Goal: Task Accomplishment & Management: Manage account settings

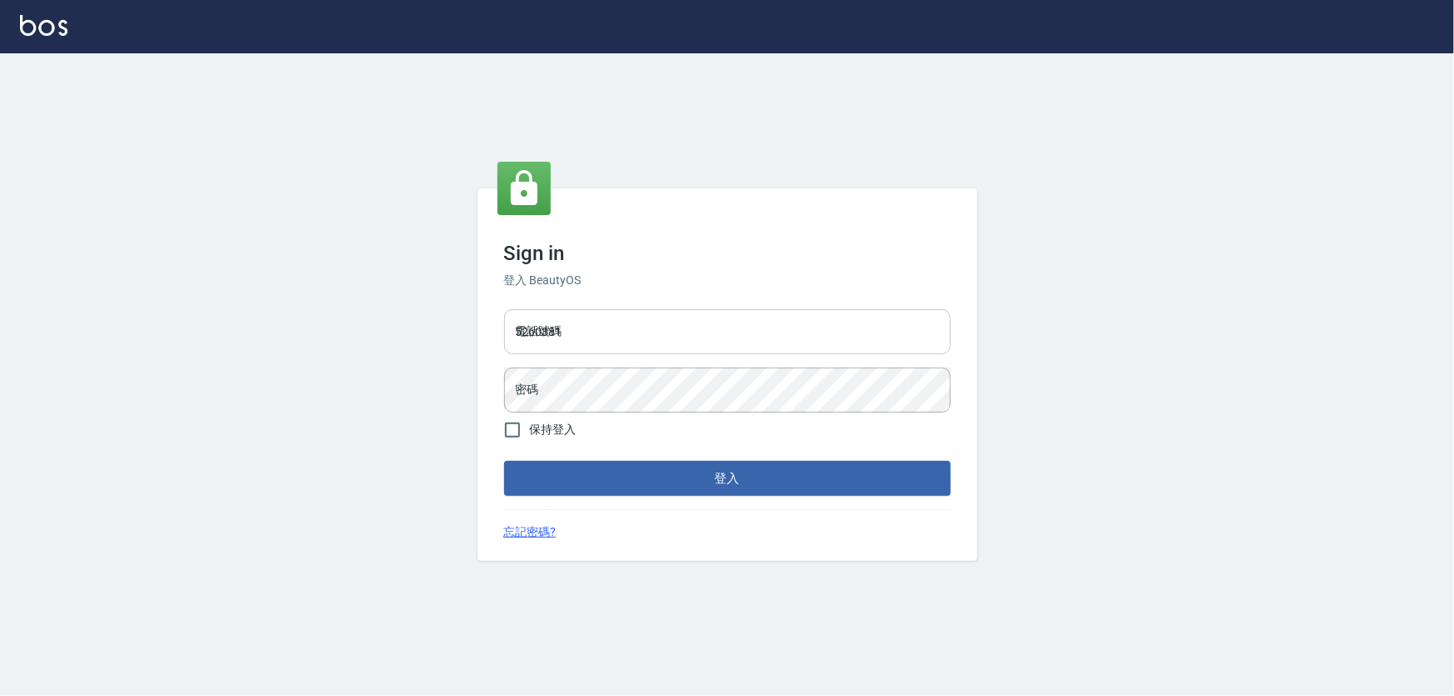
click at [616, 346] on input "5260381" at bounding box center [727, 331] width 446 height 45
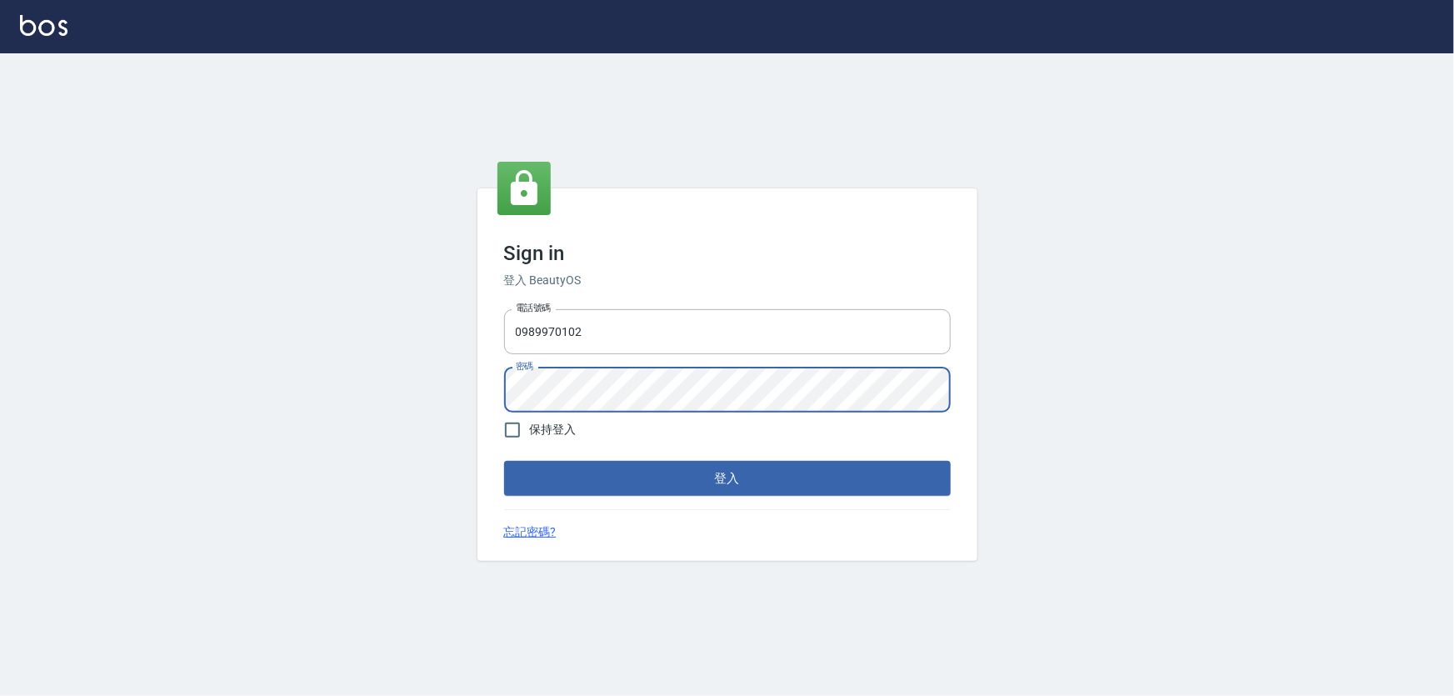
click at [485, 396] on div "Sign in 登入 BeautyOS 電話號碼 0989970102 電話號碼 密碼 密碼 保持登入 登入 忘記密碼?" at bounding box center [727, 374] width 500 height 372
click at [504, 461] on button "登入" at bounding box center [727, 478] width 446 height 35
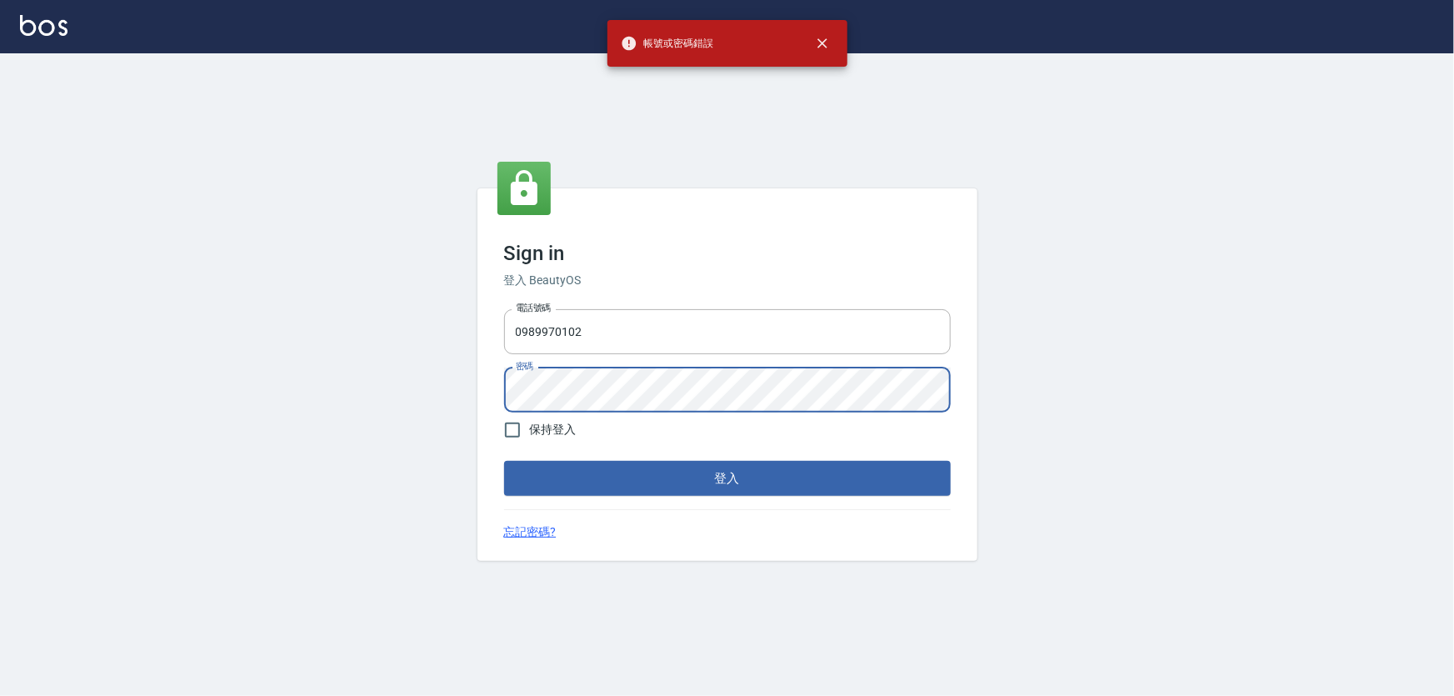
click at [447, 402] on div "Sign in 登入 BeautyOS 電話號碼 0989970102 電話號碼 密碼 密碼 保持登入 登入 忘記密碼?" at bounding box center [727, 374] width 1454 height 642
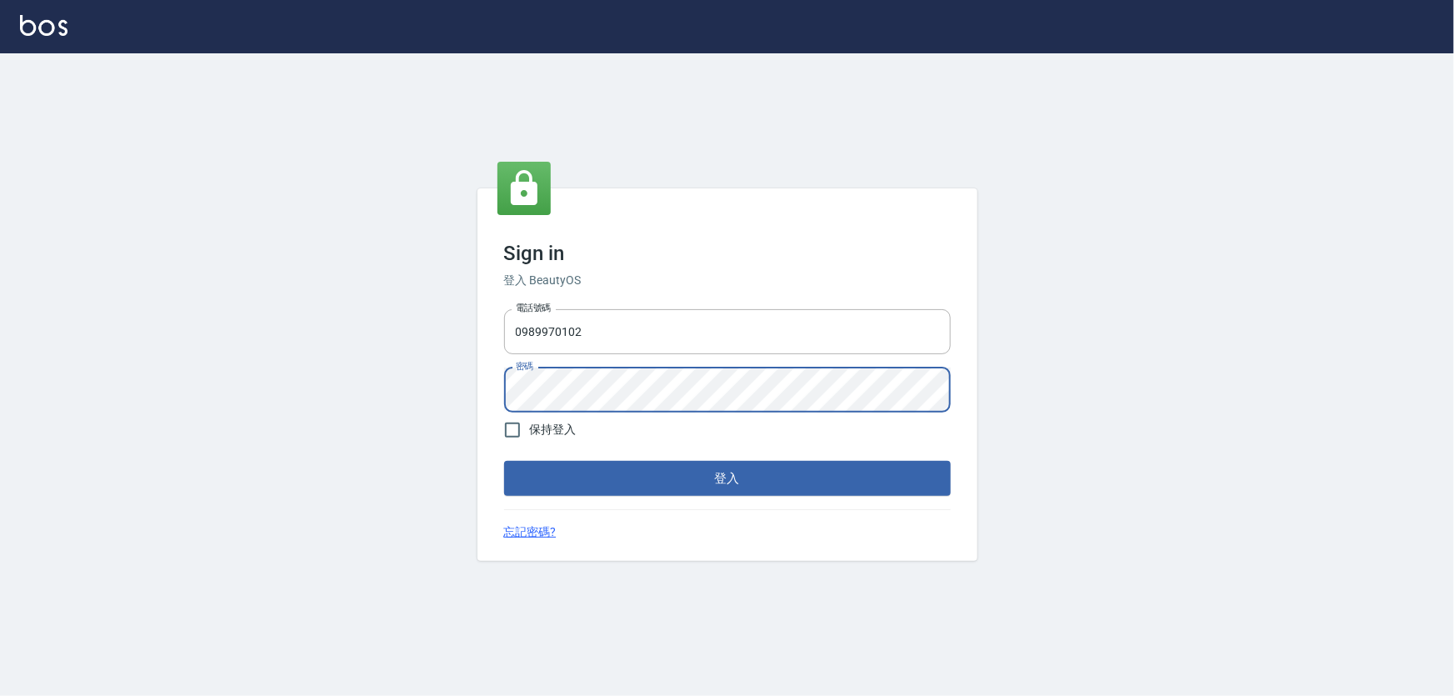
click at [504, 461] on button "登入" at bounding box center [727, 478] width 446 height 35
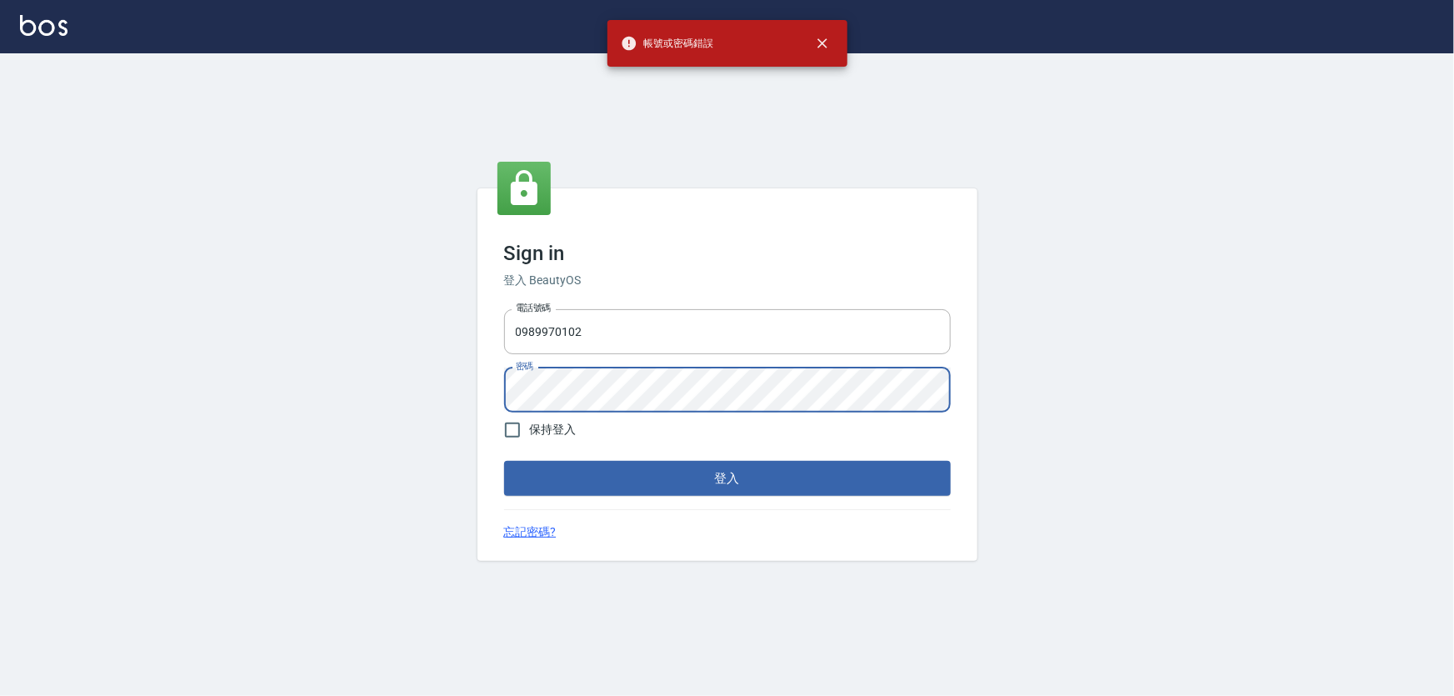
click at [477, 386] on div "Sign in 登入 BeautyOS 電話號碼 0989970102 電話號碼 密碼 密碼 保持登入 登入 忘記密碼?" at bounding box center [727, 374] width 500 height 372
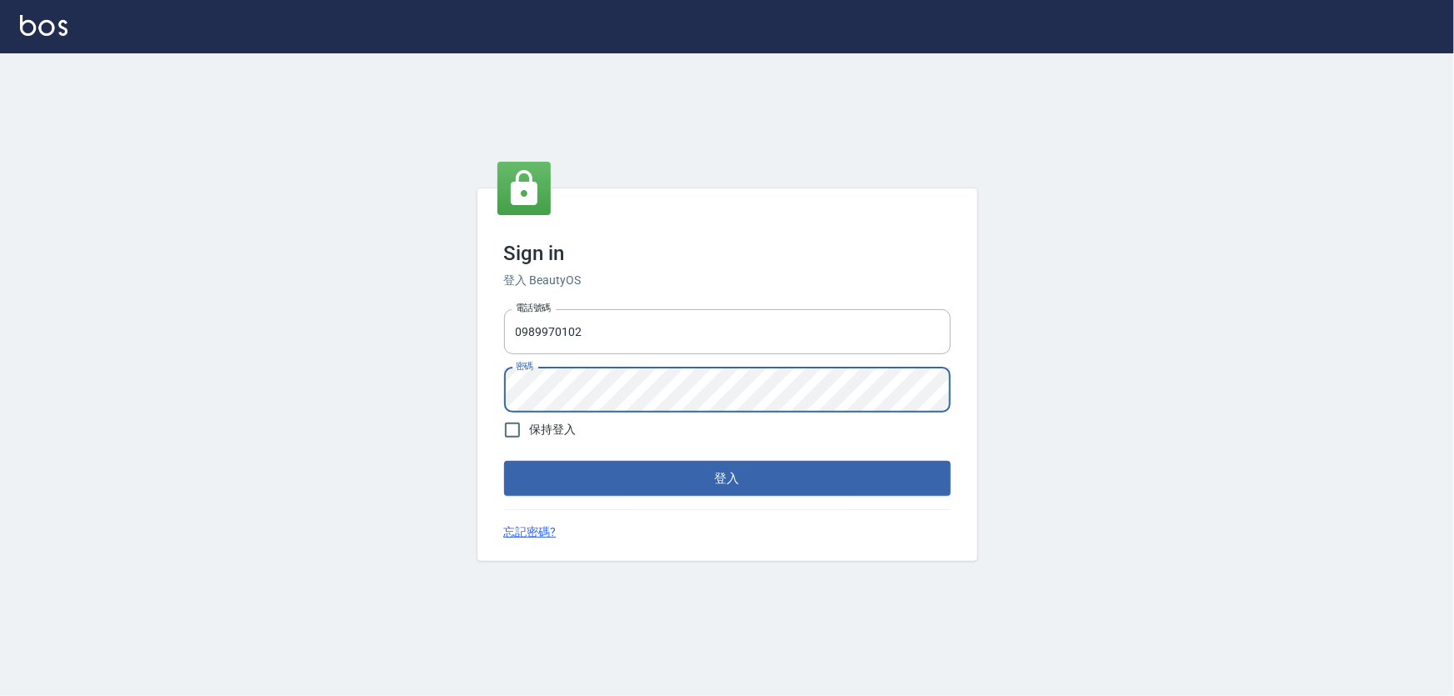
click at [504, 461] on button "登入" at bounding box center [727, 478] width 446 height 35
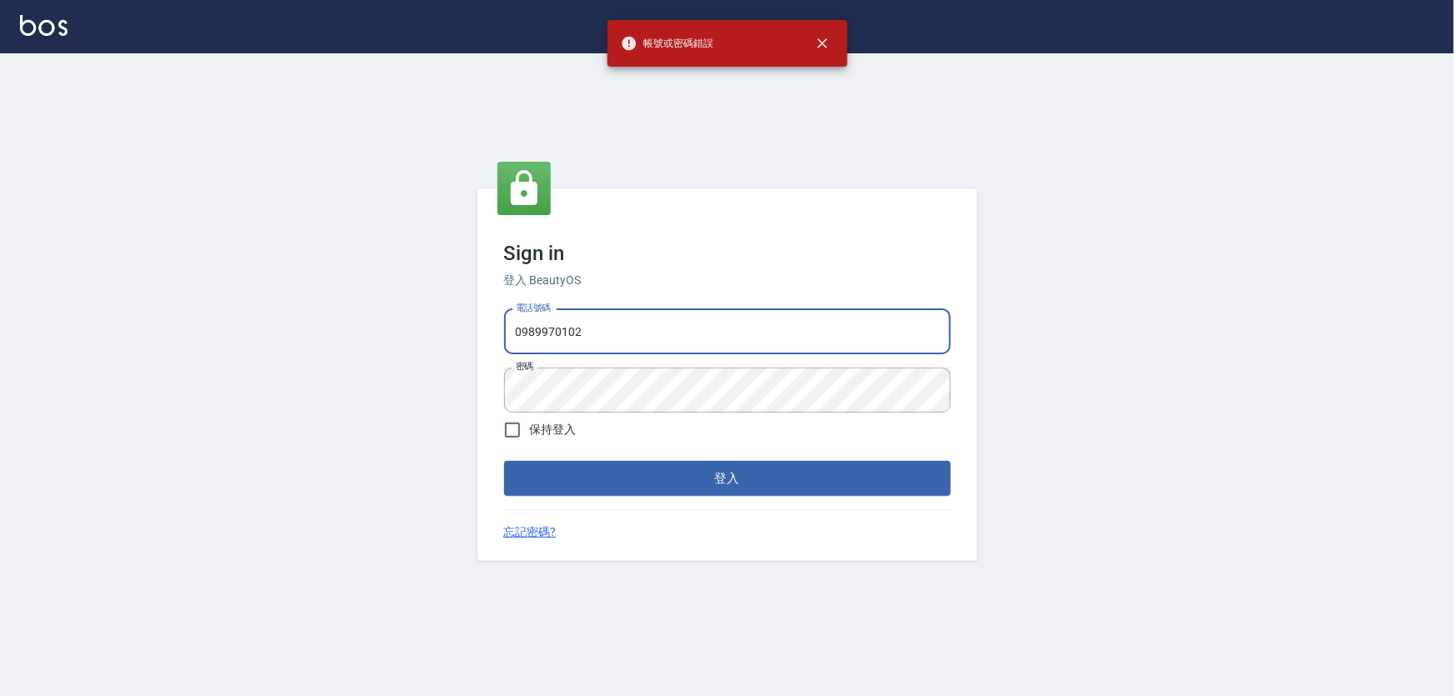
click at [547, 329] on input "0989970102" at bounding box center [727, 331] width 446 height 45
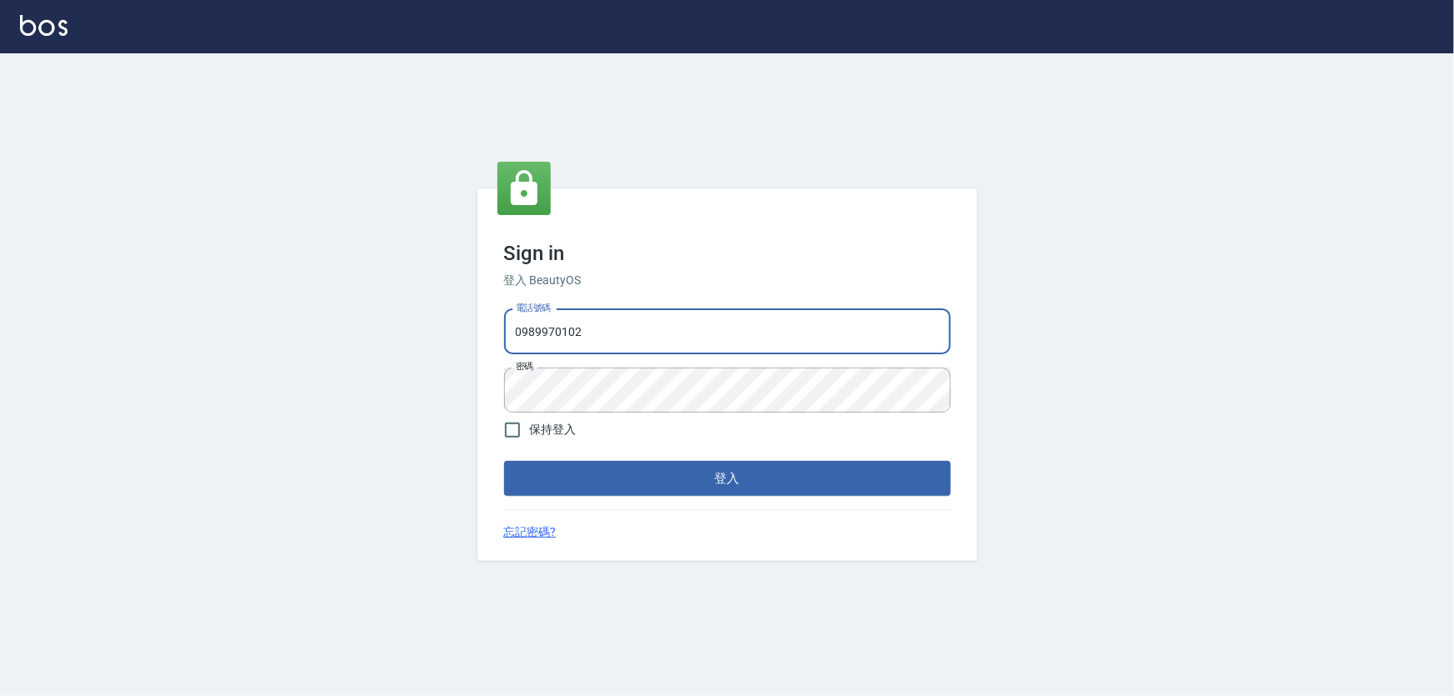
click at [541, 330] on input "0989970102" at bounding box center [727, 331] width 446 height 45
click at [580, 332] on input "0989970102" at bounding box center [727, 331] width 446 height 45
type input "0989970105"
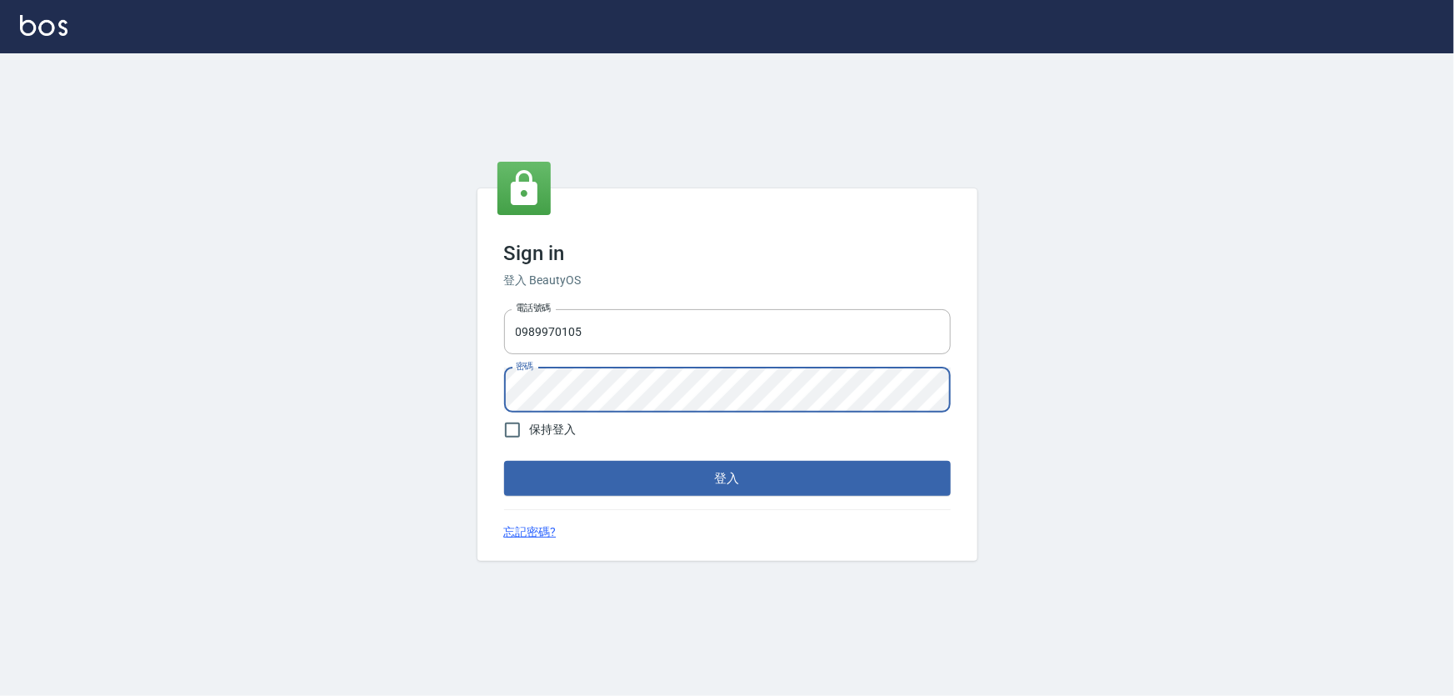
click at [464, 391] on div "Sign in 登入 BeautyOS 電話號碼 0989970105 電話號碼 密碼 密碼 保持登入 登入 忘記密碼?" at bounding box center [727, 374] width 1454 height 642
click at [504, 461] on button "登入" at bounding box center [727, 478] width 446 height 35
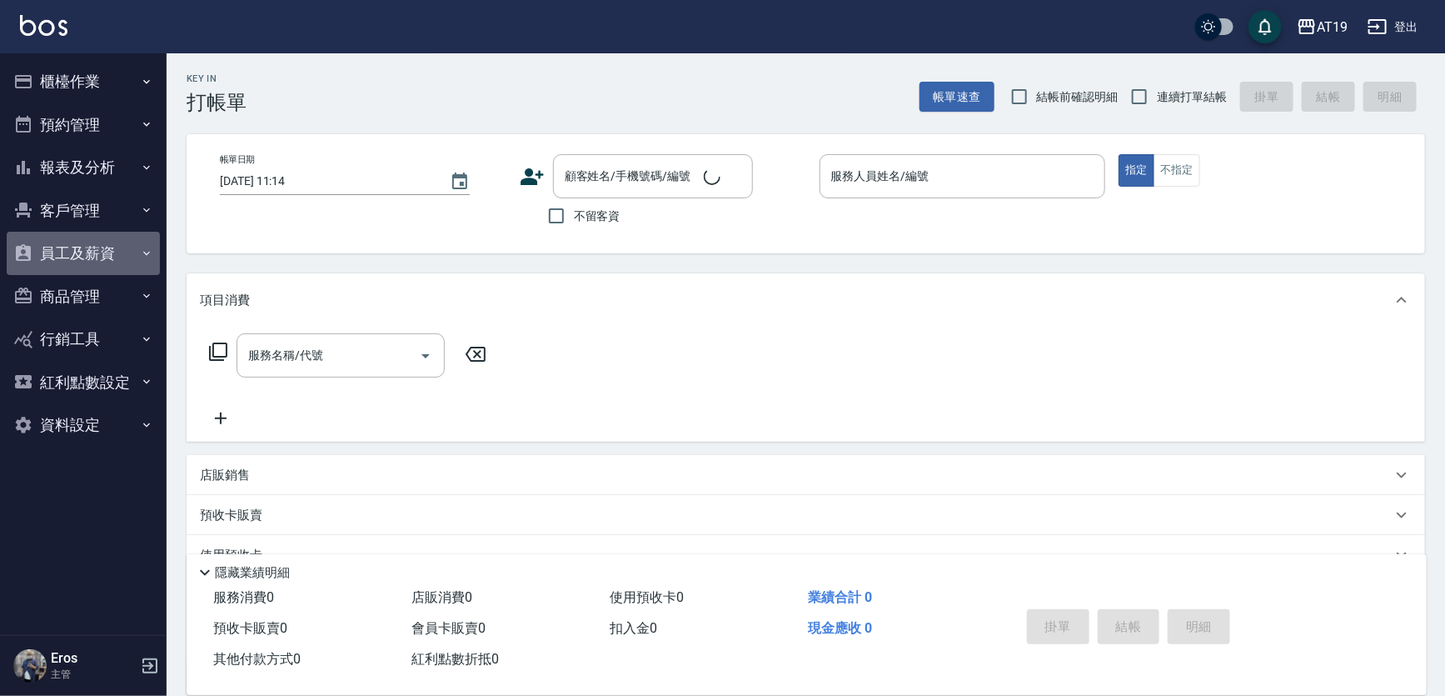
click at [69, 252] on button "員工及薪資" at bounding box center [83, 253] width 153 height 43
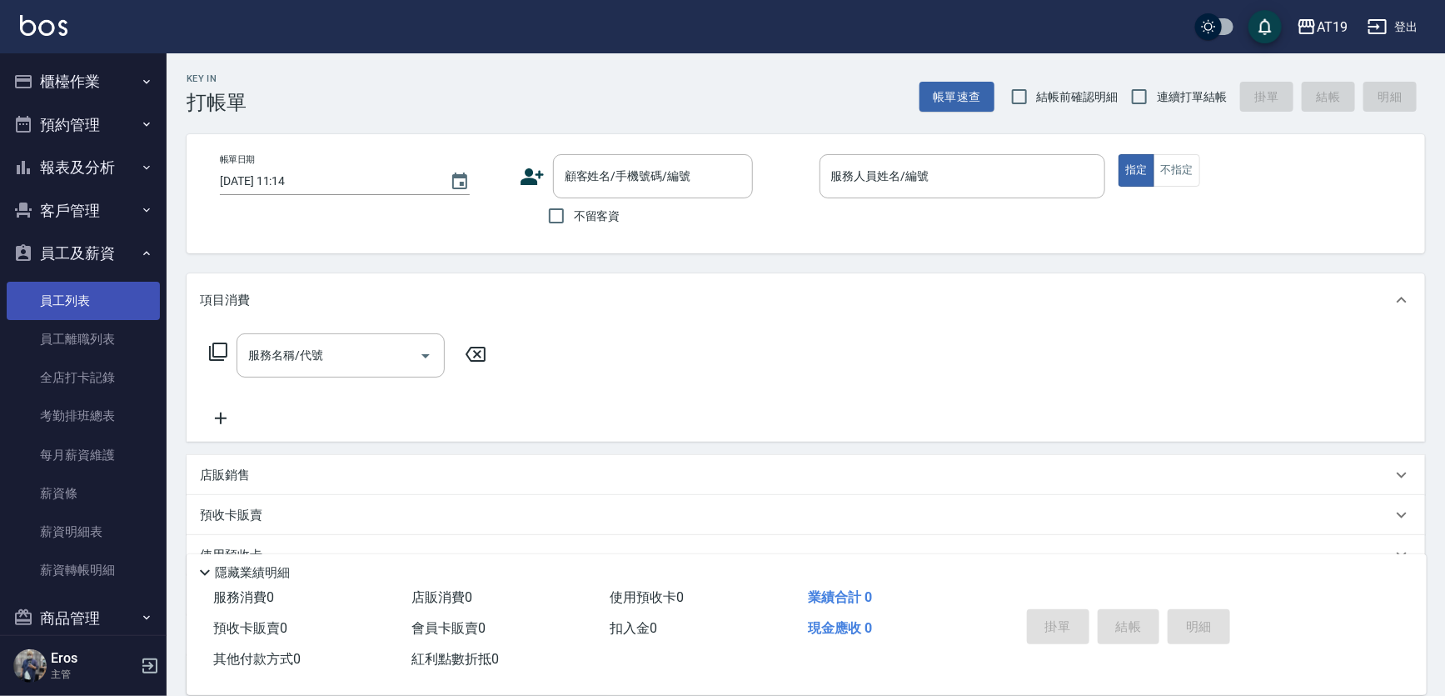
click at [83, 295] on link "員工列表" at bounding box center [83, 301] width 153 height 38
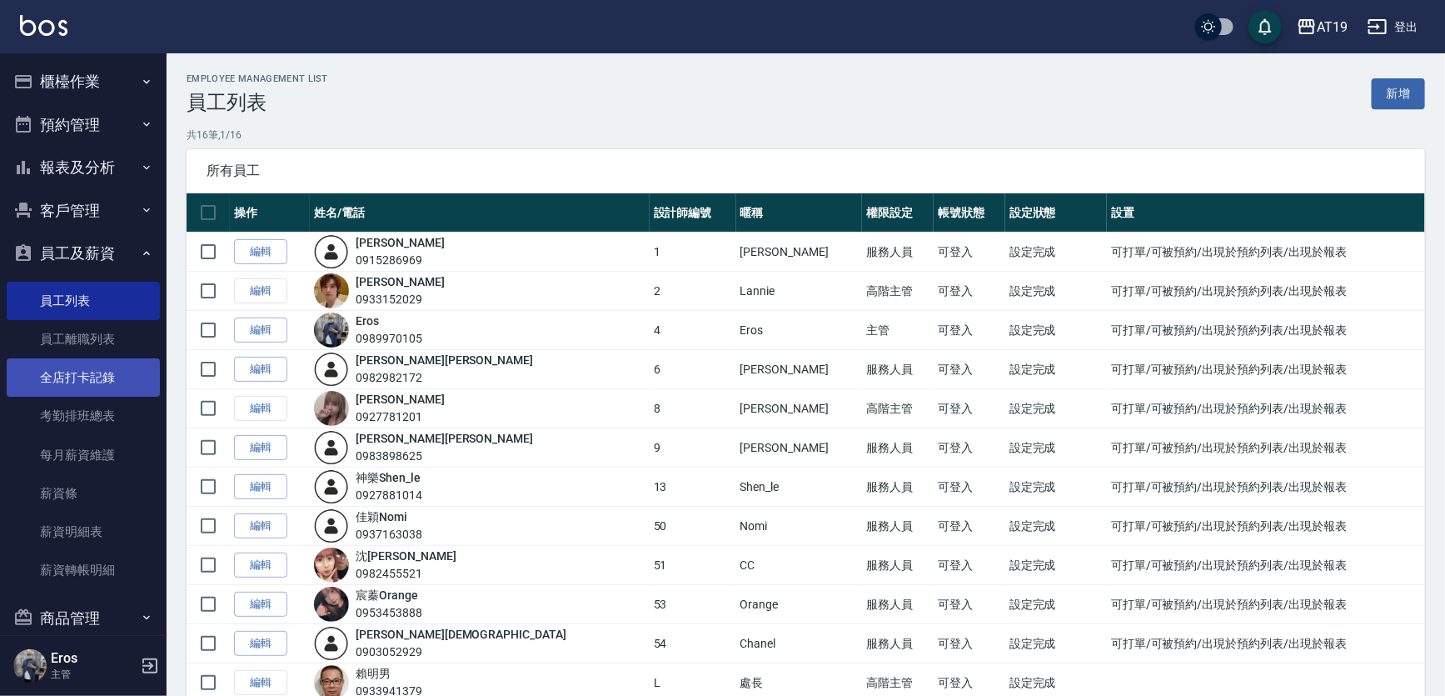
click at [82, 368] on link "全店打卡記錄" at bounding box center [83, 377] width 153 height 38
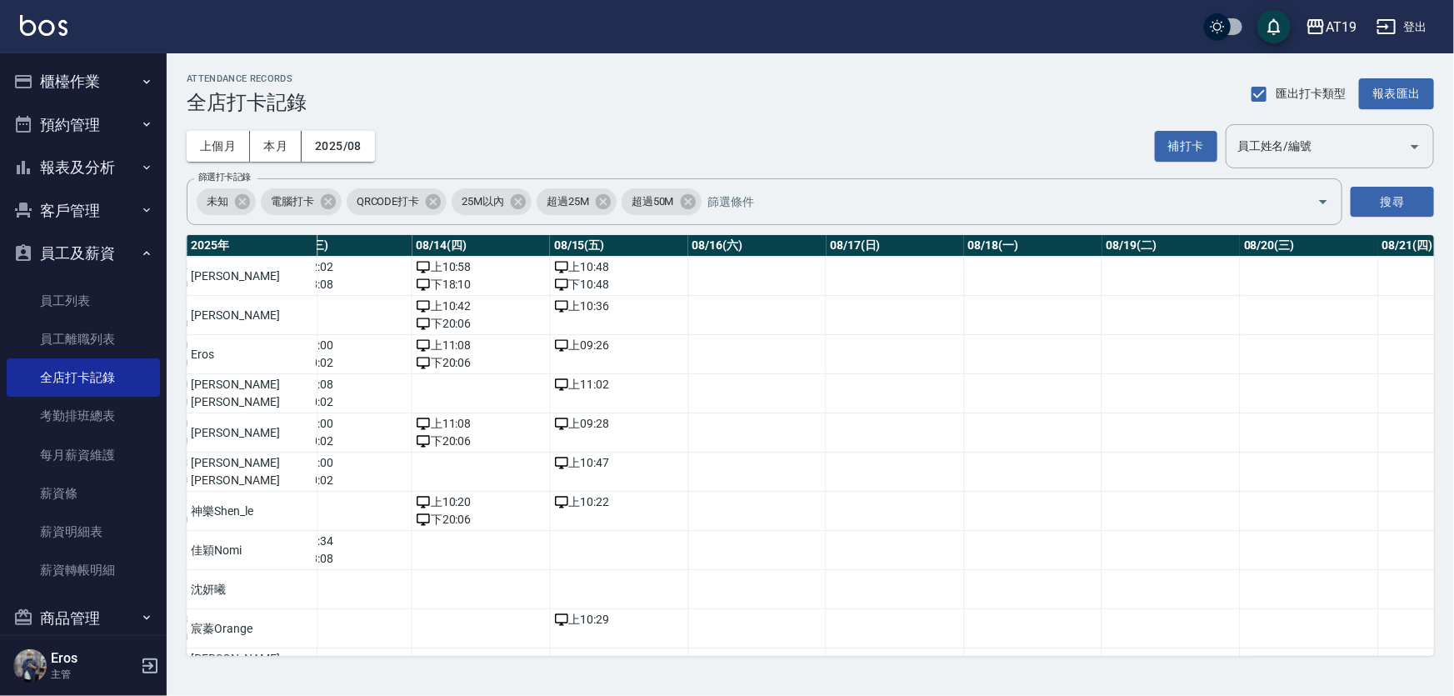
scroll to position [0, 1677]
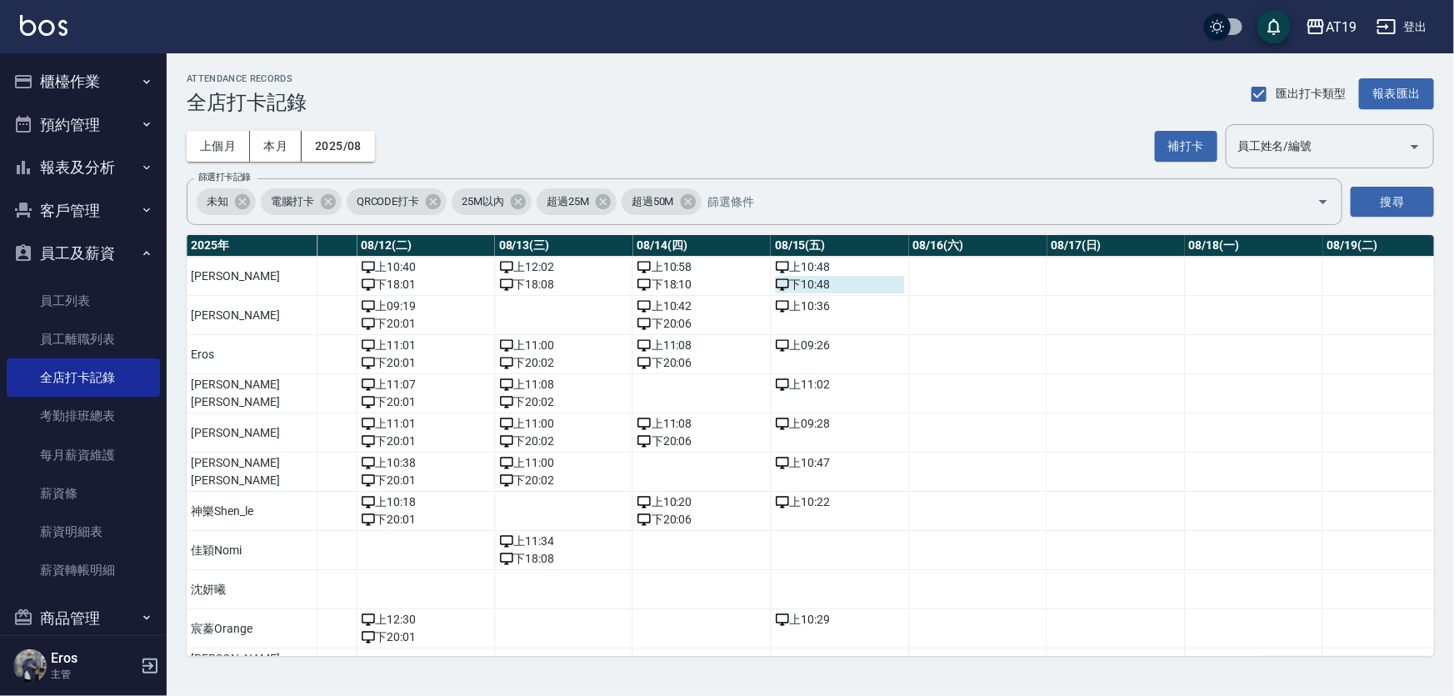
click at [776, 288] on div "下 10:48" at bounding box center [840, 284] width 129 height 17
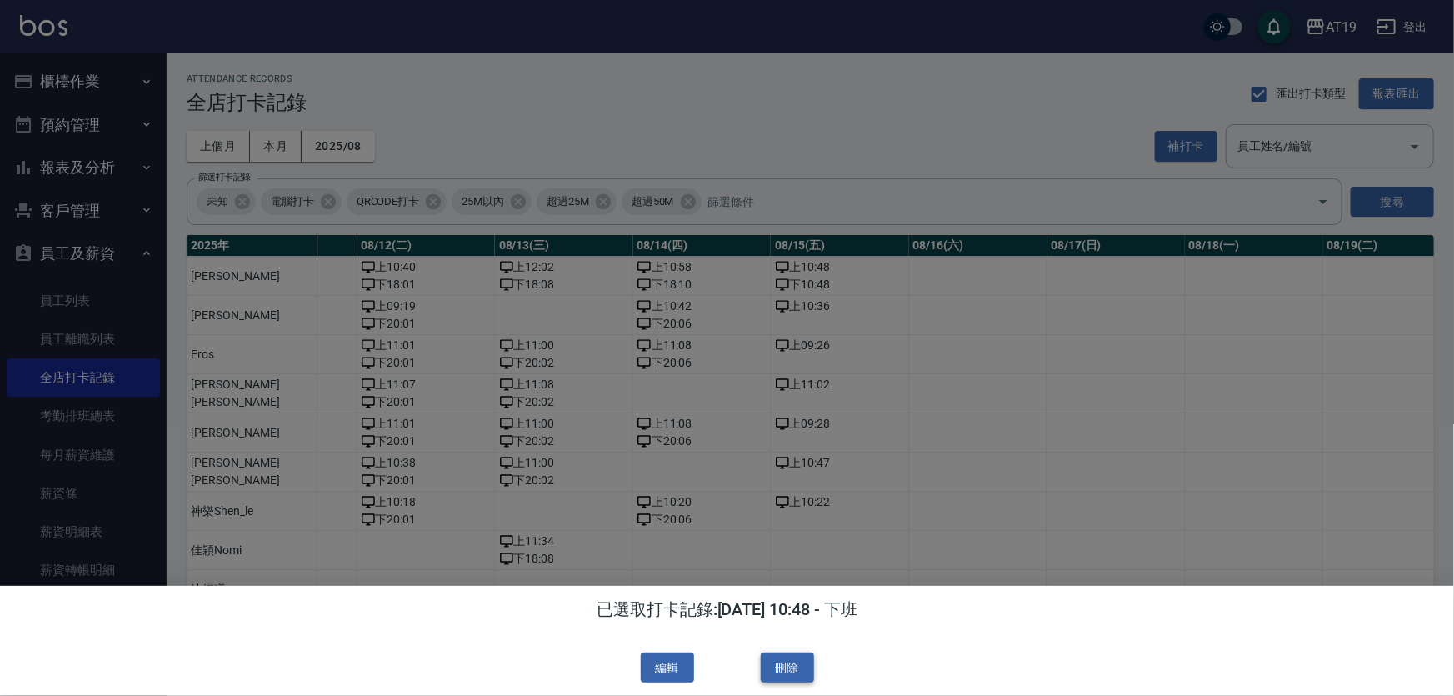
click at [791, 667] on button "刪除" at bounding box center [787, 667] width 53 height 31
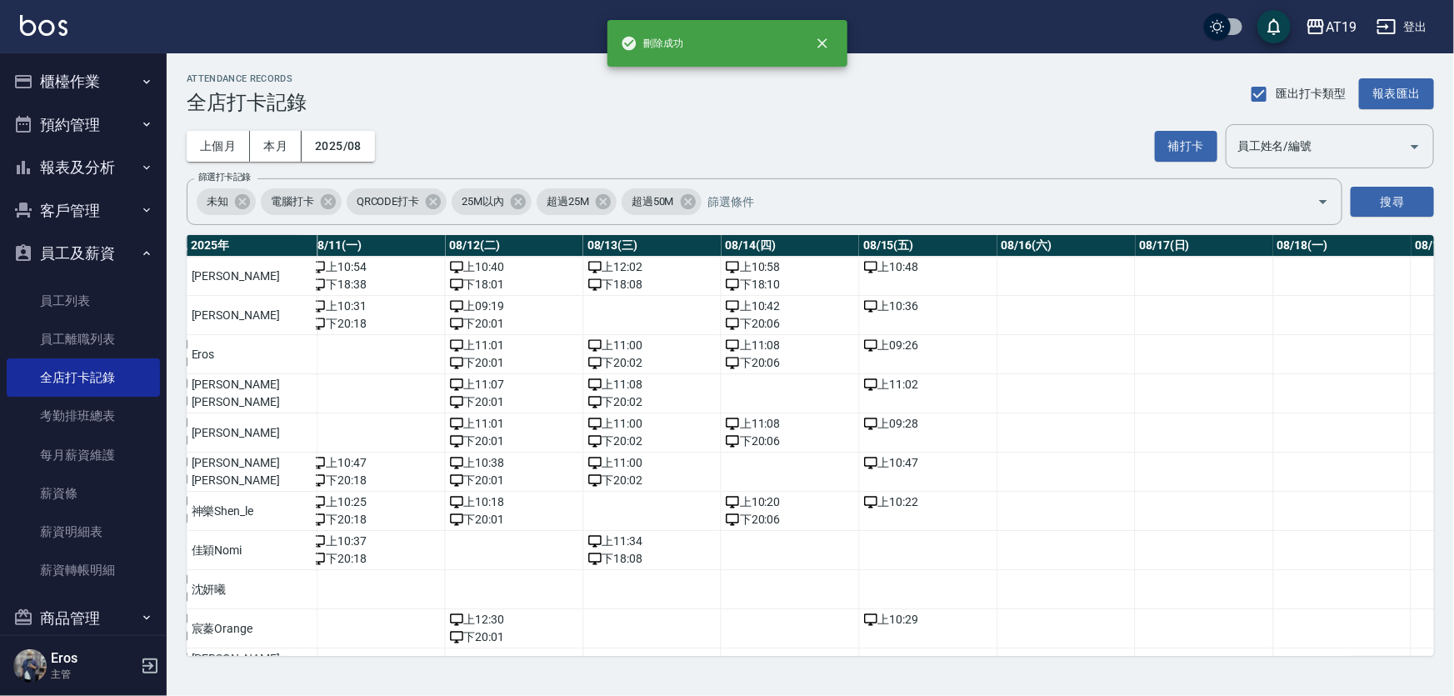
scroll to position [0, 1704]
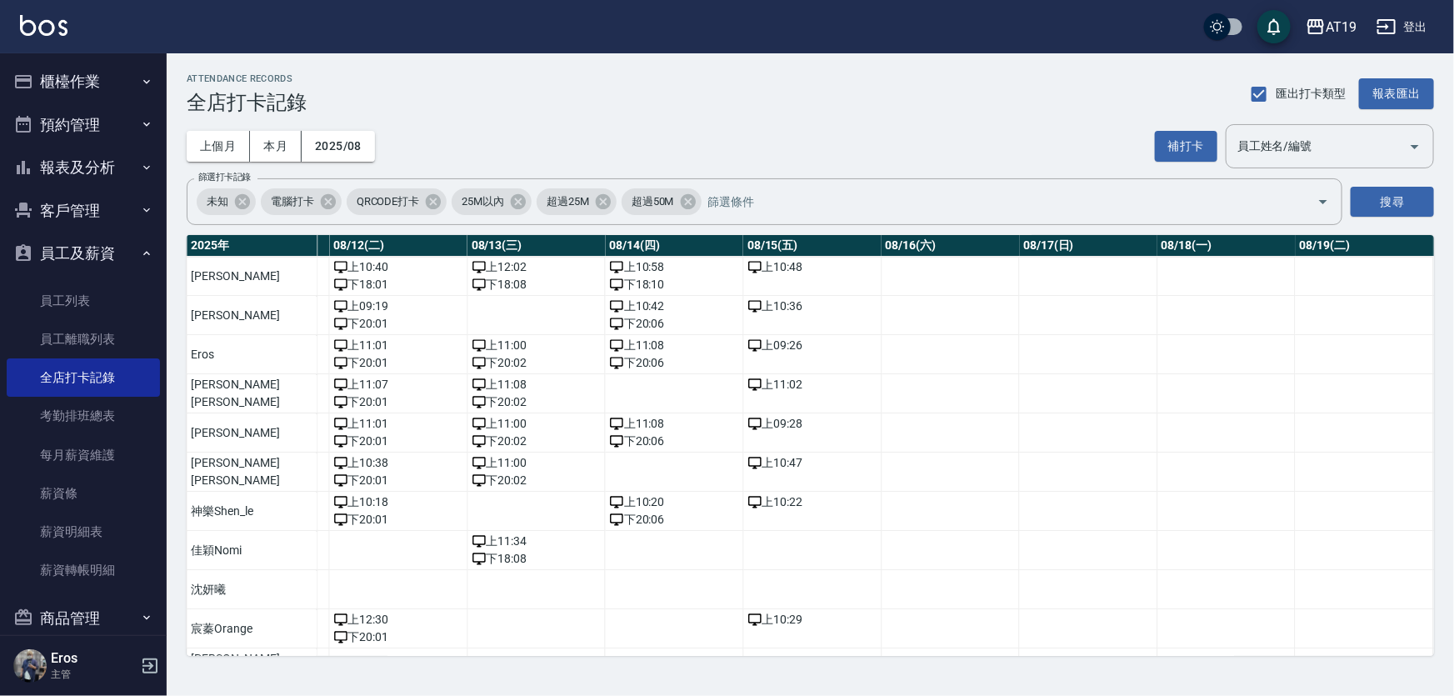
click at [698, 127] on div "上個月 本月 2025/08 補打卡 員工姓名/編號 員工姓名/編號" at bounding box center [810, 146] width 1247 height 44
